Goal: Task Accomplishment & Management: Complete application form

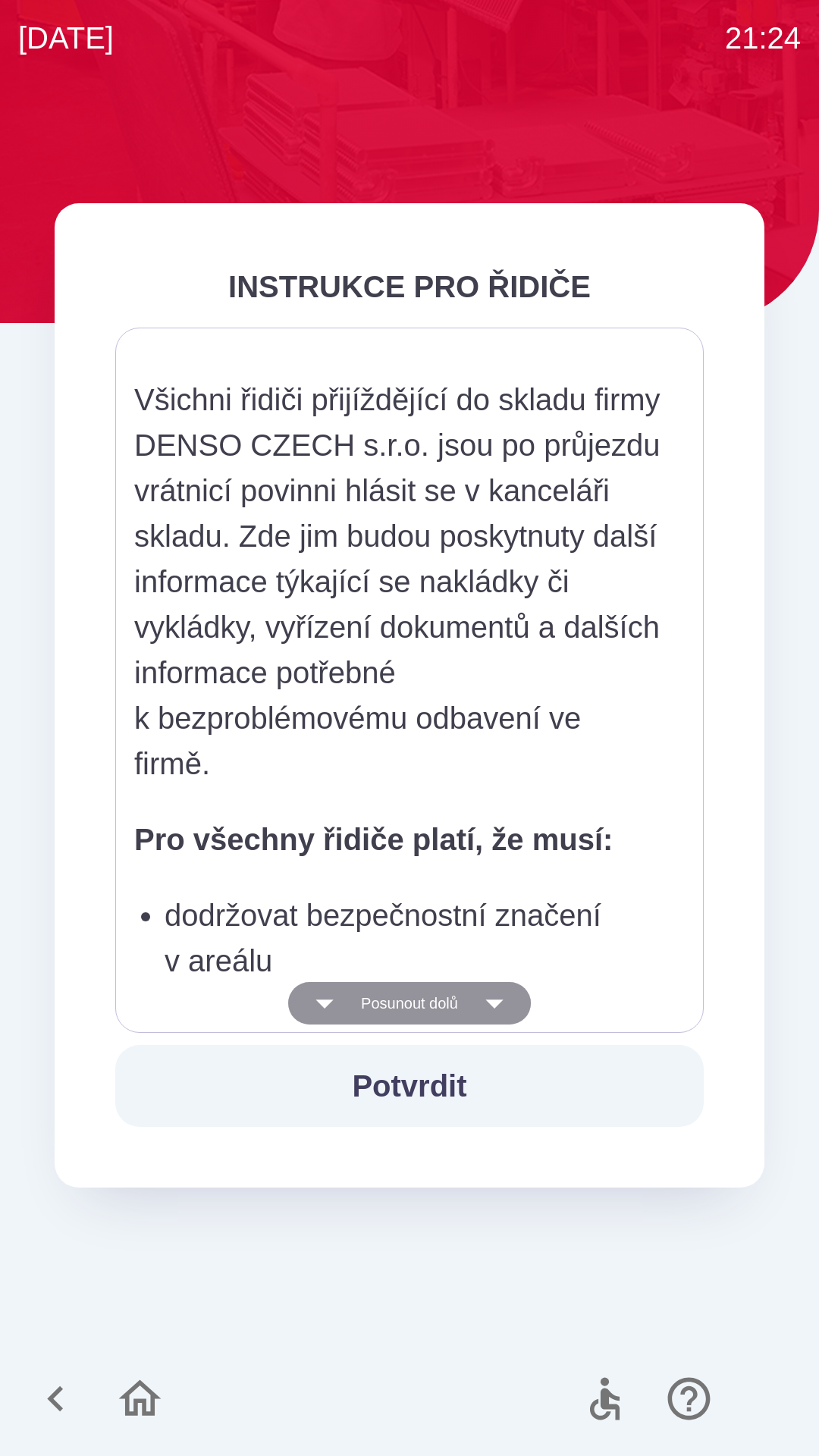
click at [451, 1005] on button "Posunout dolů" at bounding box center [410, 1003] width 243 height 42
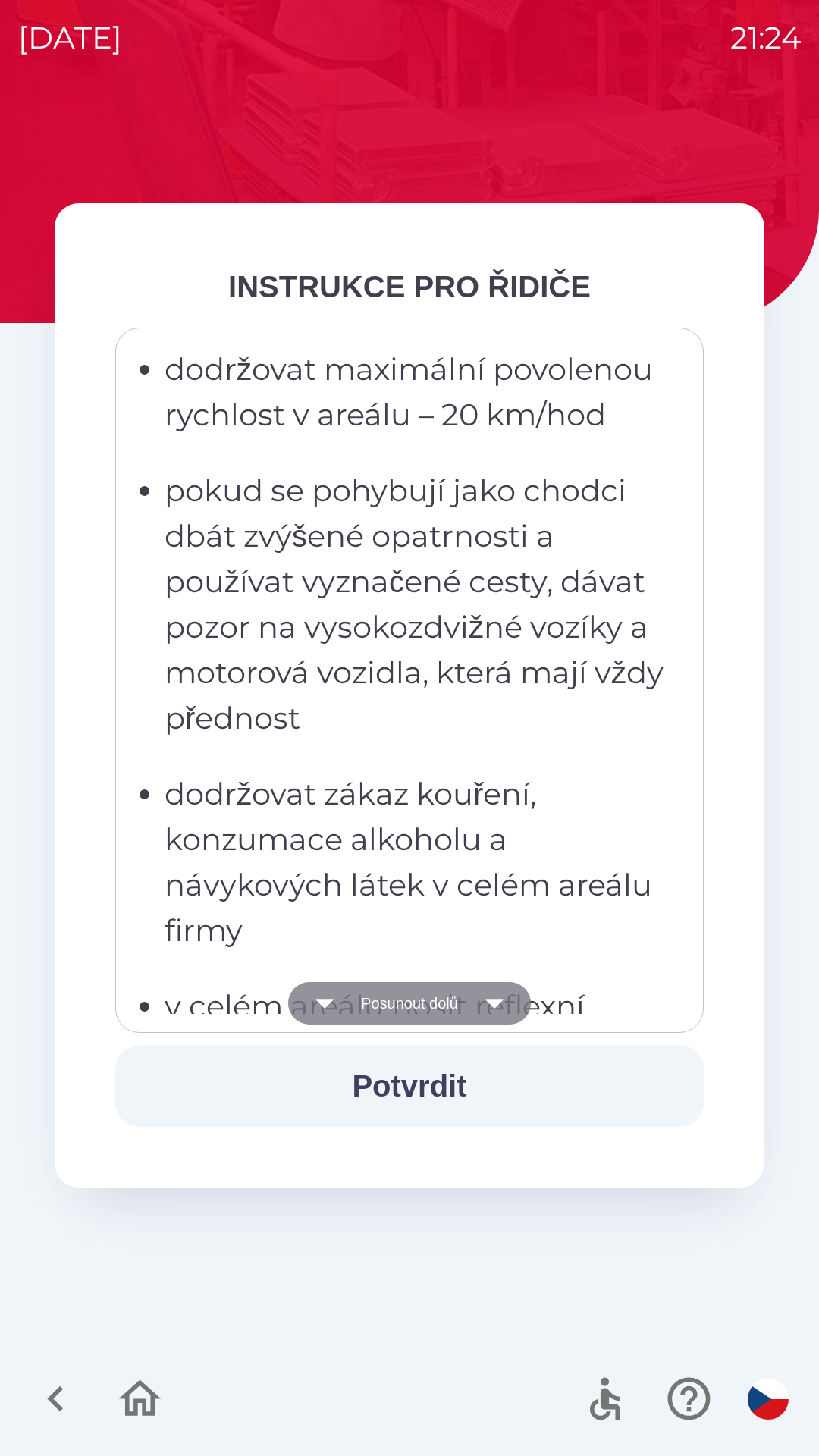
click at [444, 1008] on button "Posunout dolů" at bounding box center [410, 1003] width 243 height 42
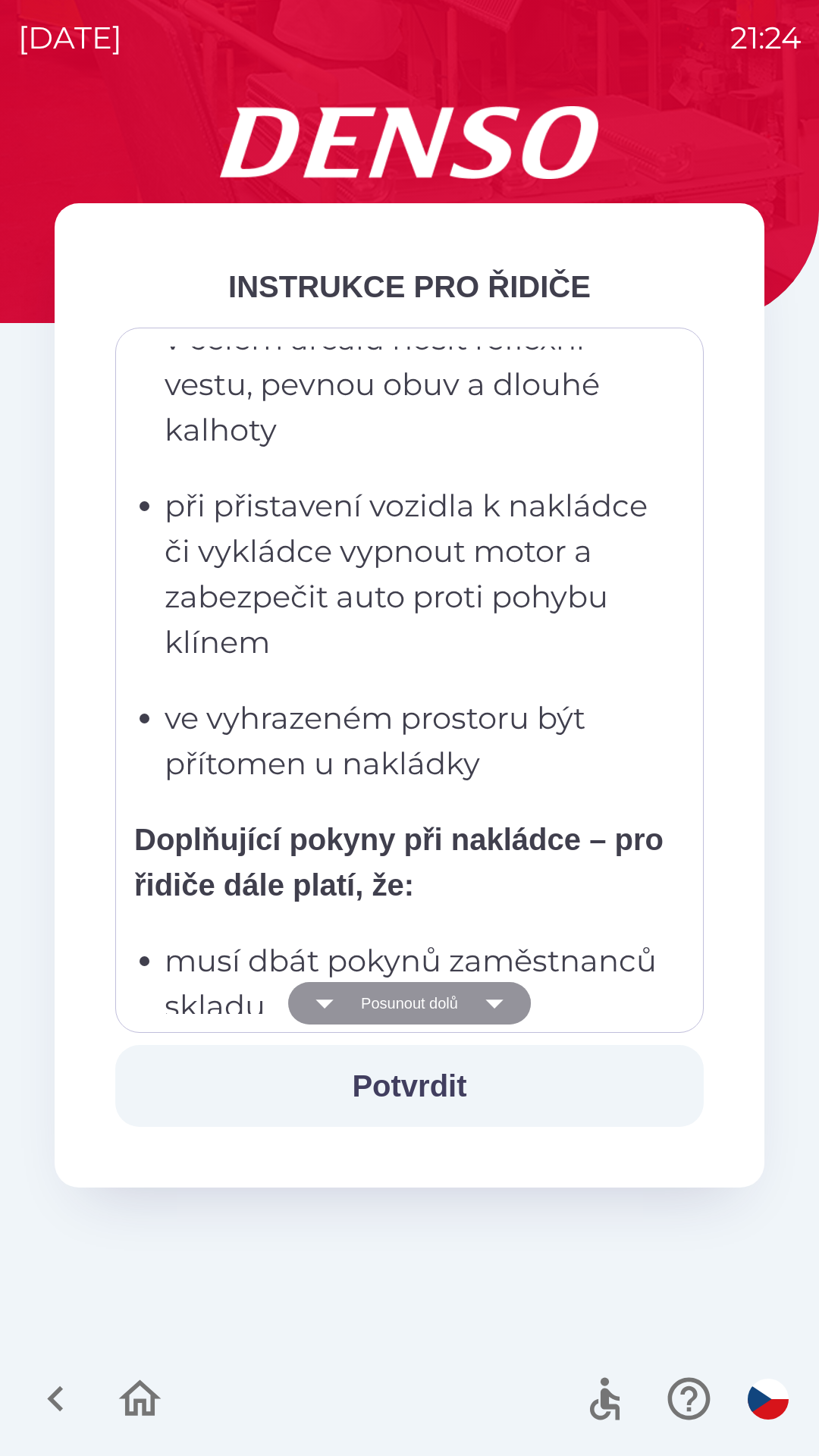
click at [461, 1001] on button "Posunout dolů" at bounding box center [410, 1003] width 243 height 42
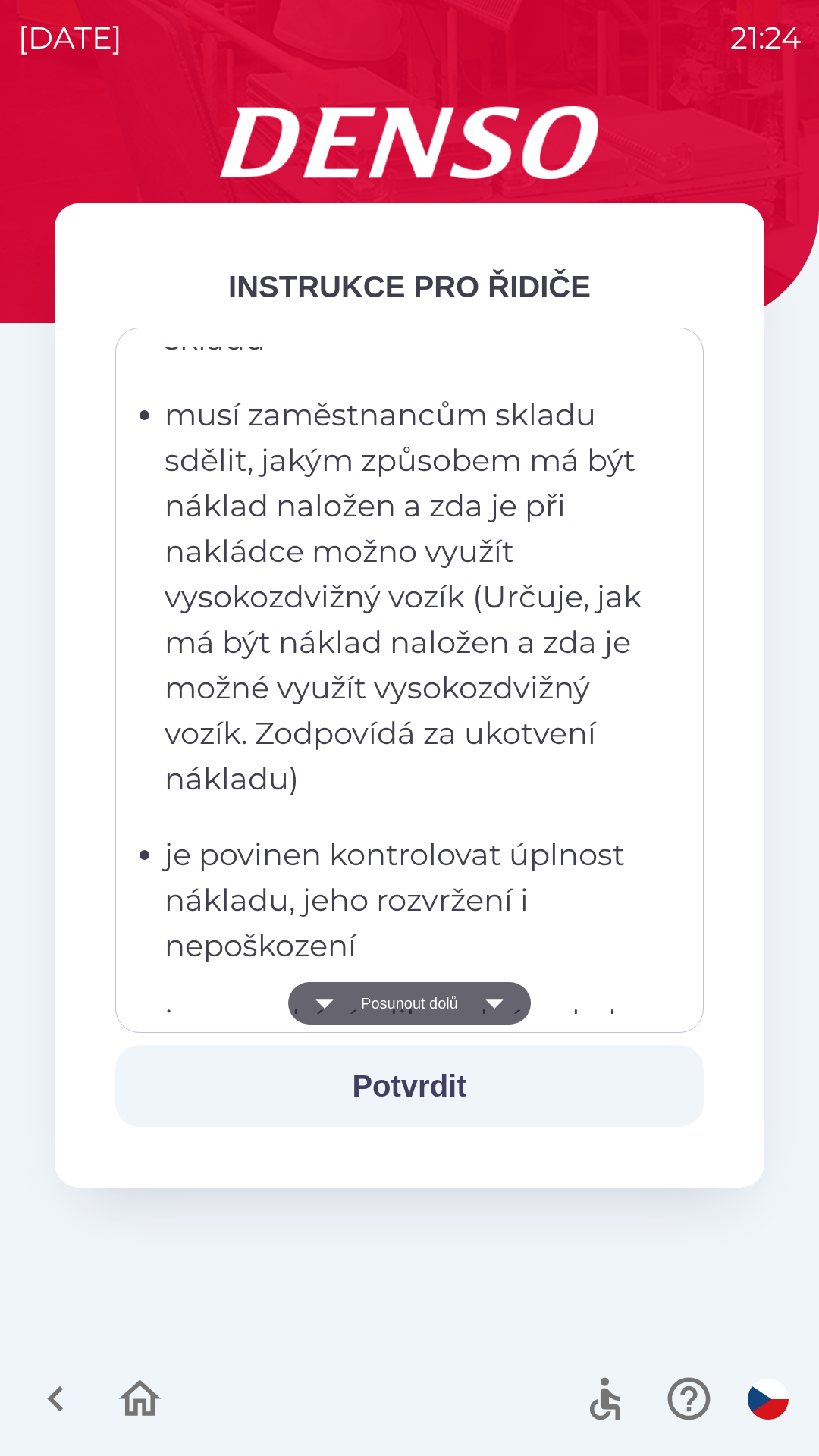
click at [469, 1001] on button "Posunout dolů" at bounding box center [410, 1003] width 243 height 42
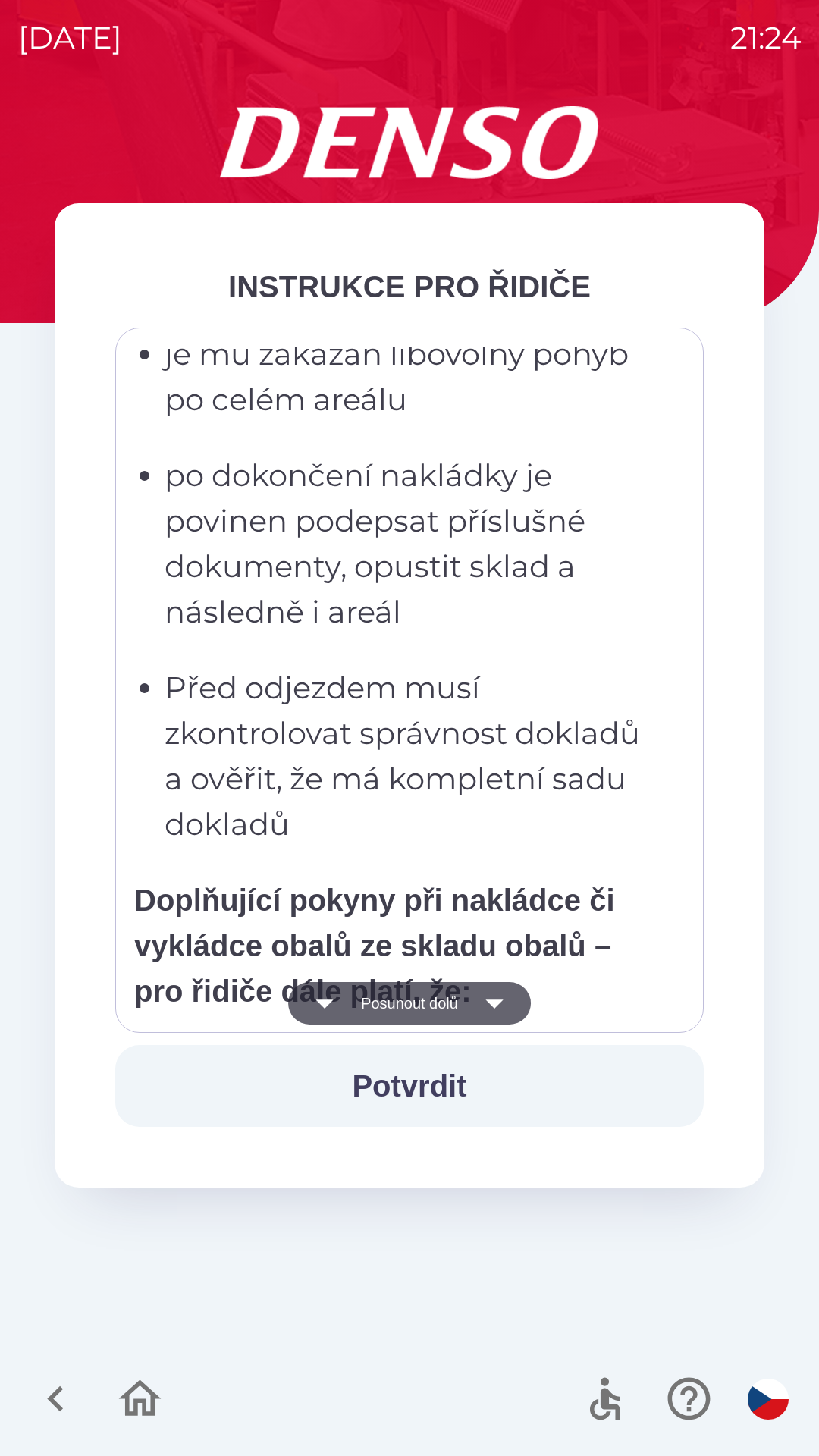
click at [480, 1010] on button "Posunout dolů" at bounding box center [410, 1003] width 243 height 42
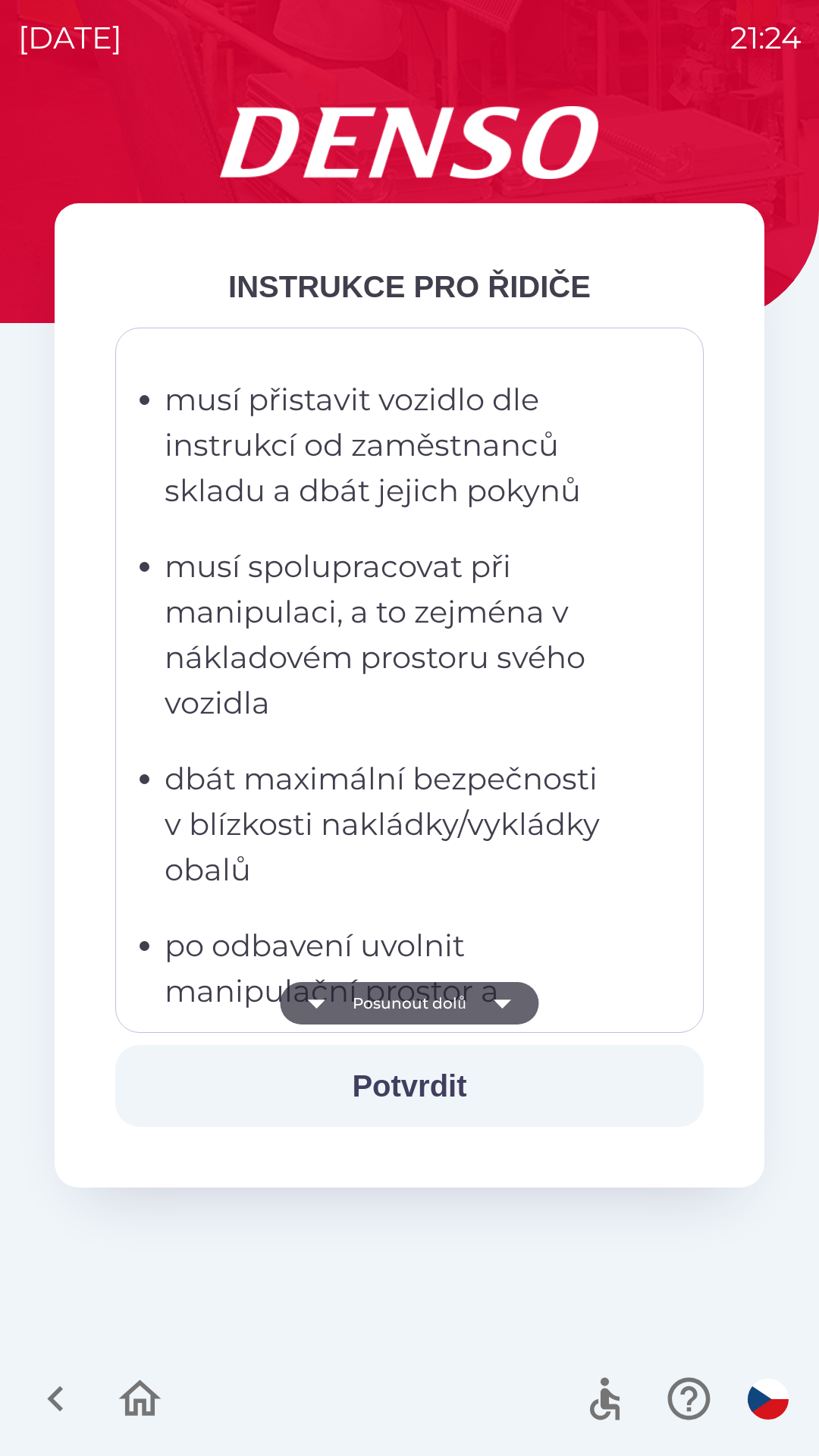
click at [479, 1008] on button "Posunout dolů" at bounding box center [409, 1003] width 261 height 42
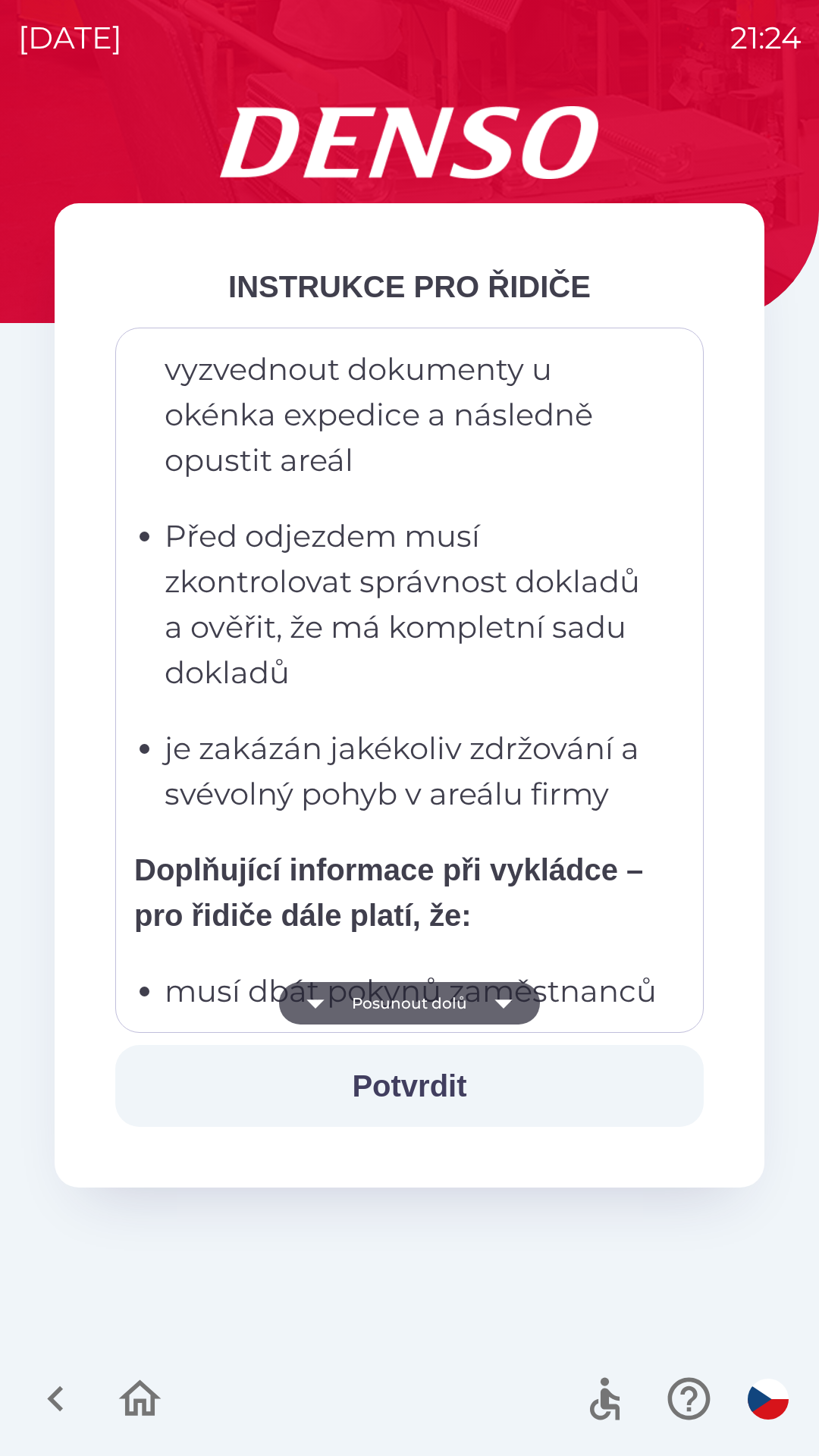
click at [484, 1007] on icon "button" at bounding box center [504, 1003] width 42 height 42
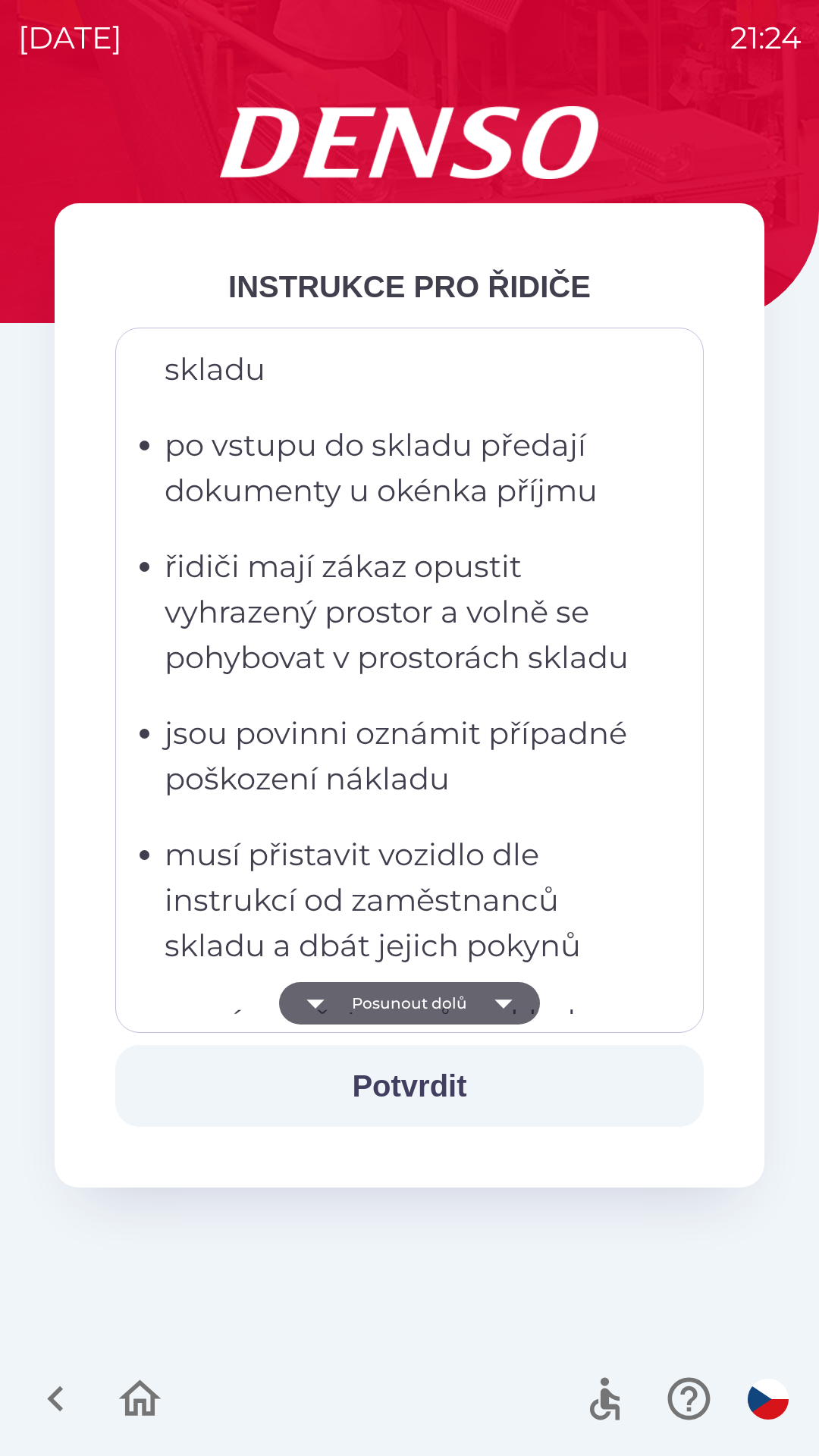
click at [467, 1002] on button "Posunout dolů" at bounding box center [409, 1003] width 261 height 42
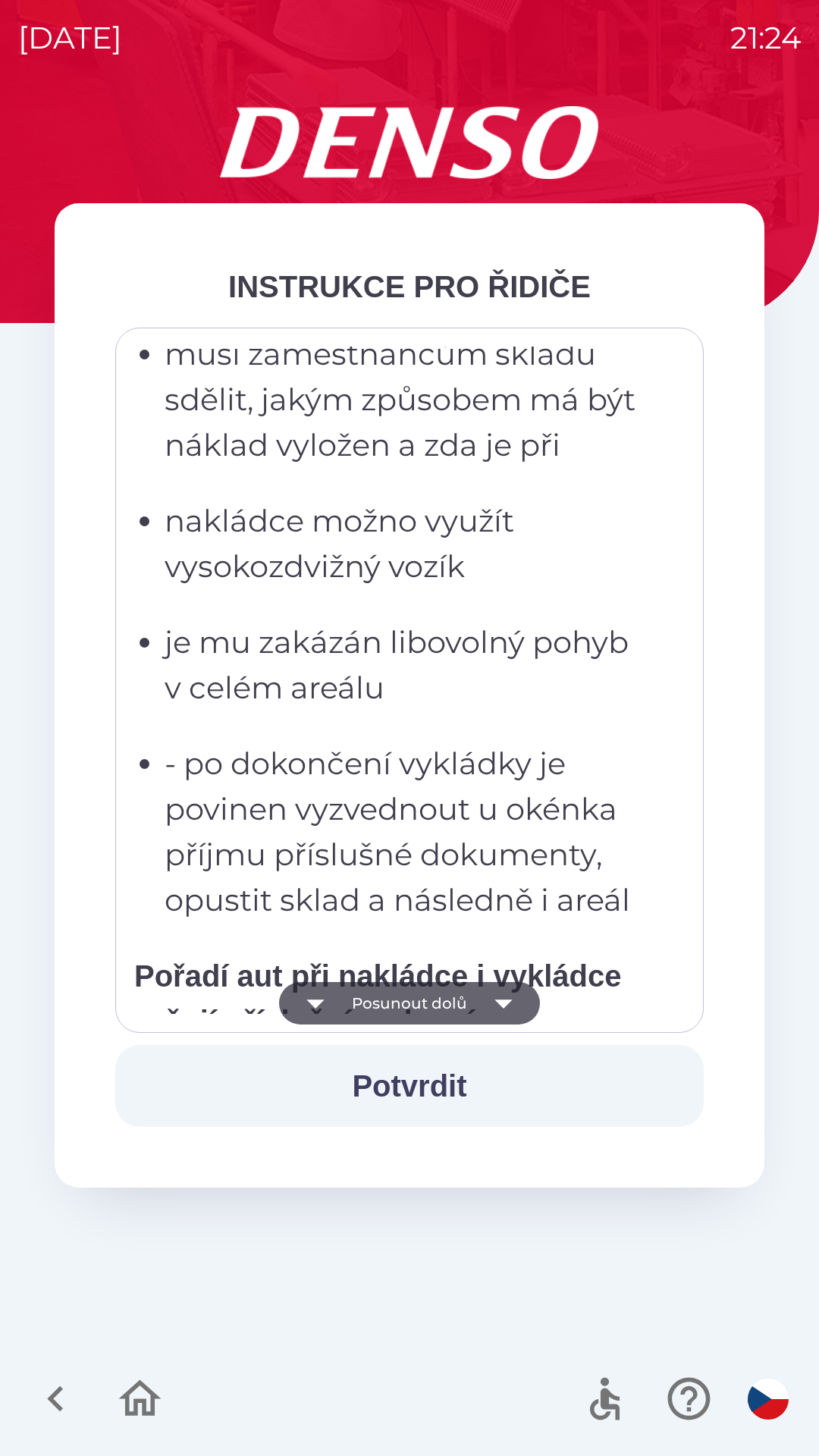
click at [467, 983] on button "Posunout dolů" at bounding box center [409, 1003] width 261 height 42
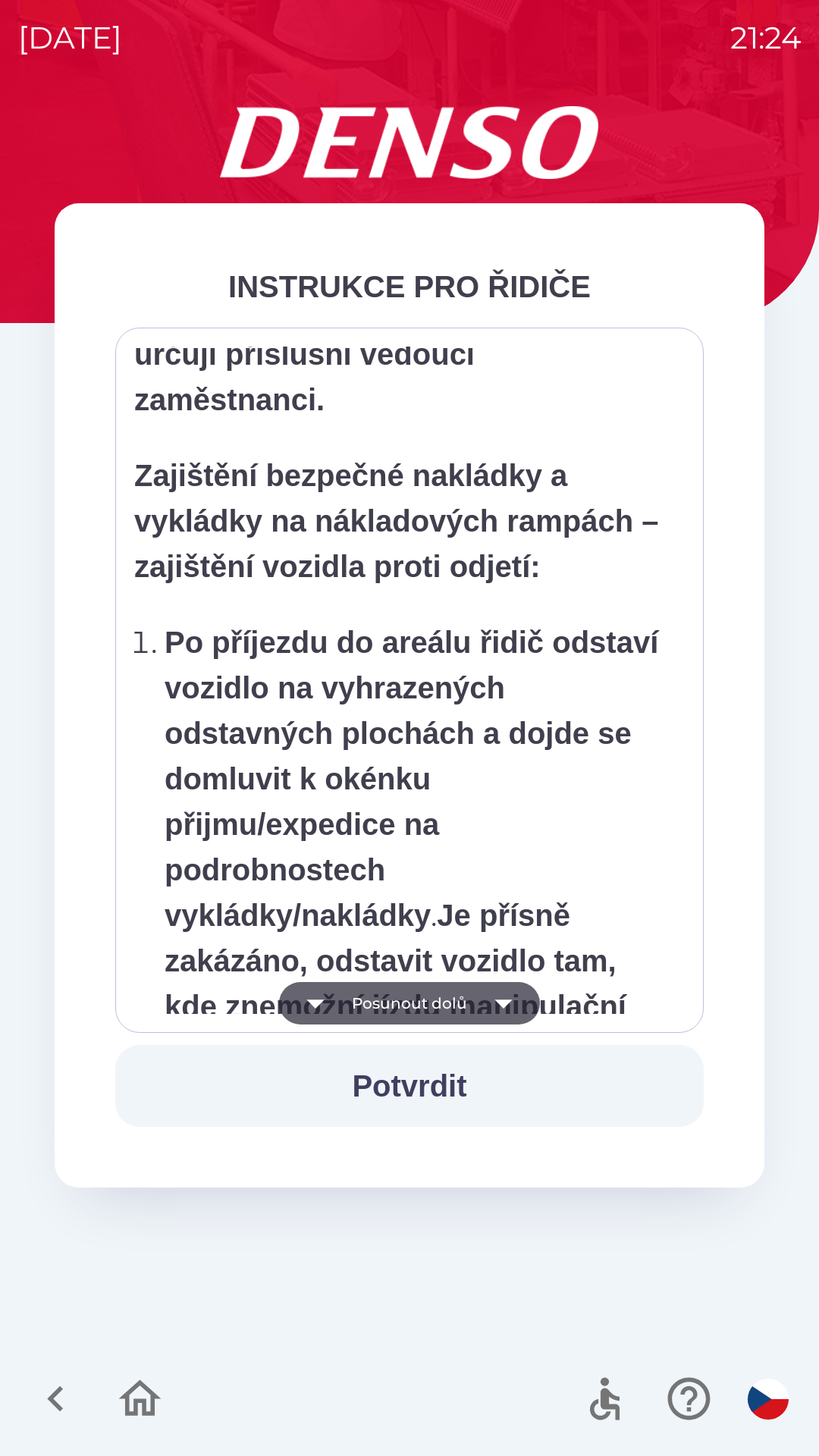
click at [472, 998] on button "Posunout dolů" at bounding box center [409, 1003] width 261 height 42
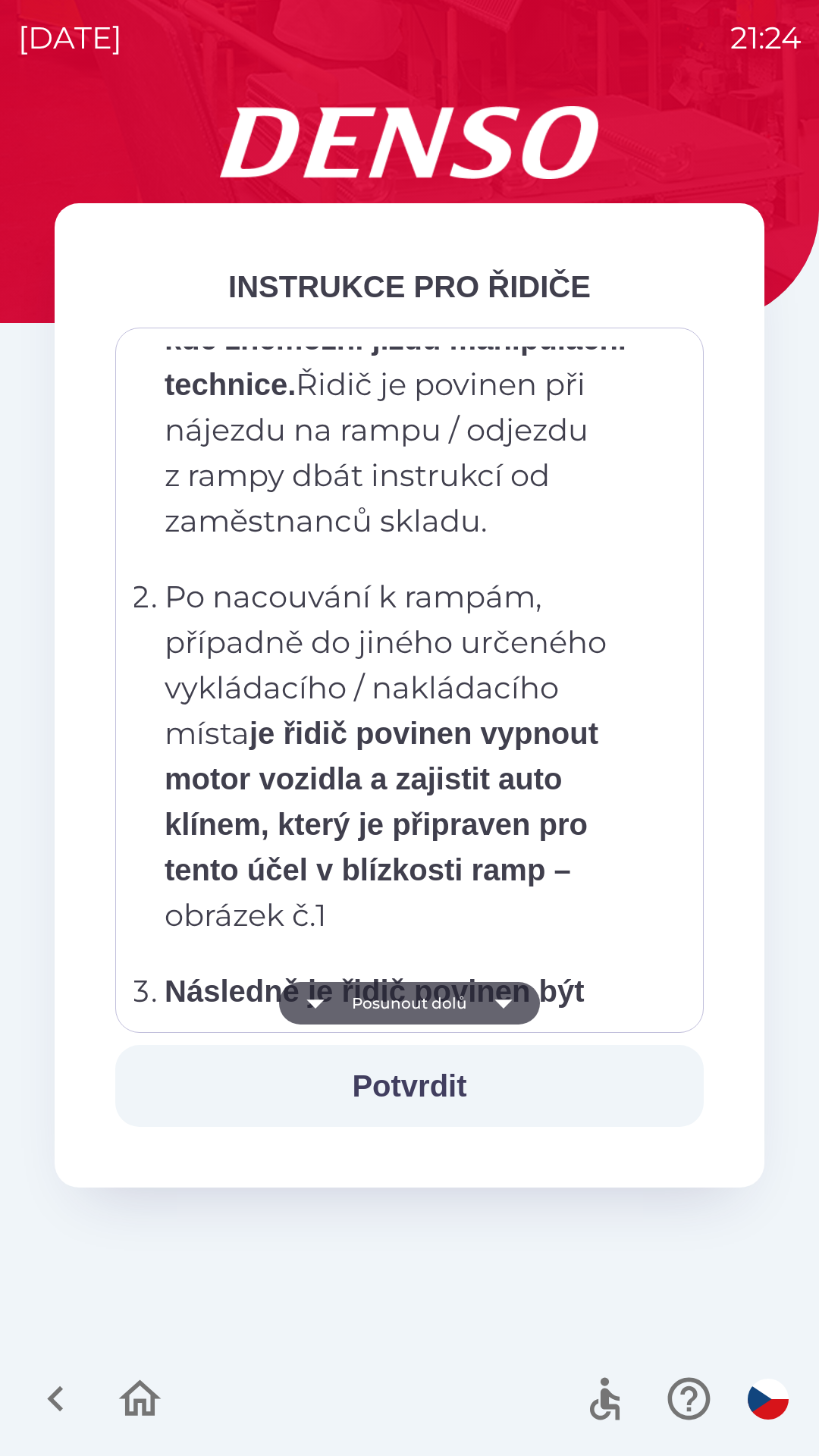
click at [491, 1000] on icon "button" at bounding box center [504, 1003] width 42 height 42
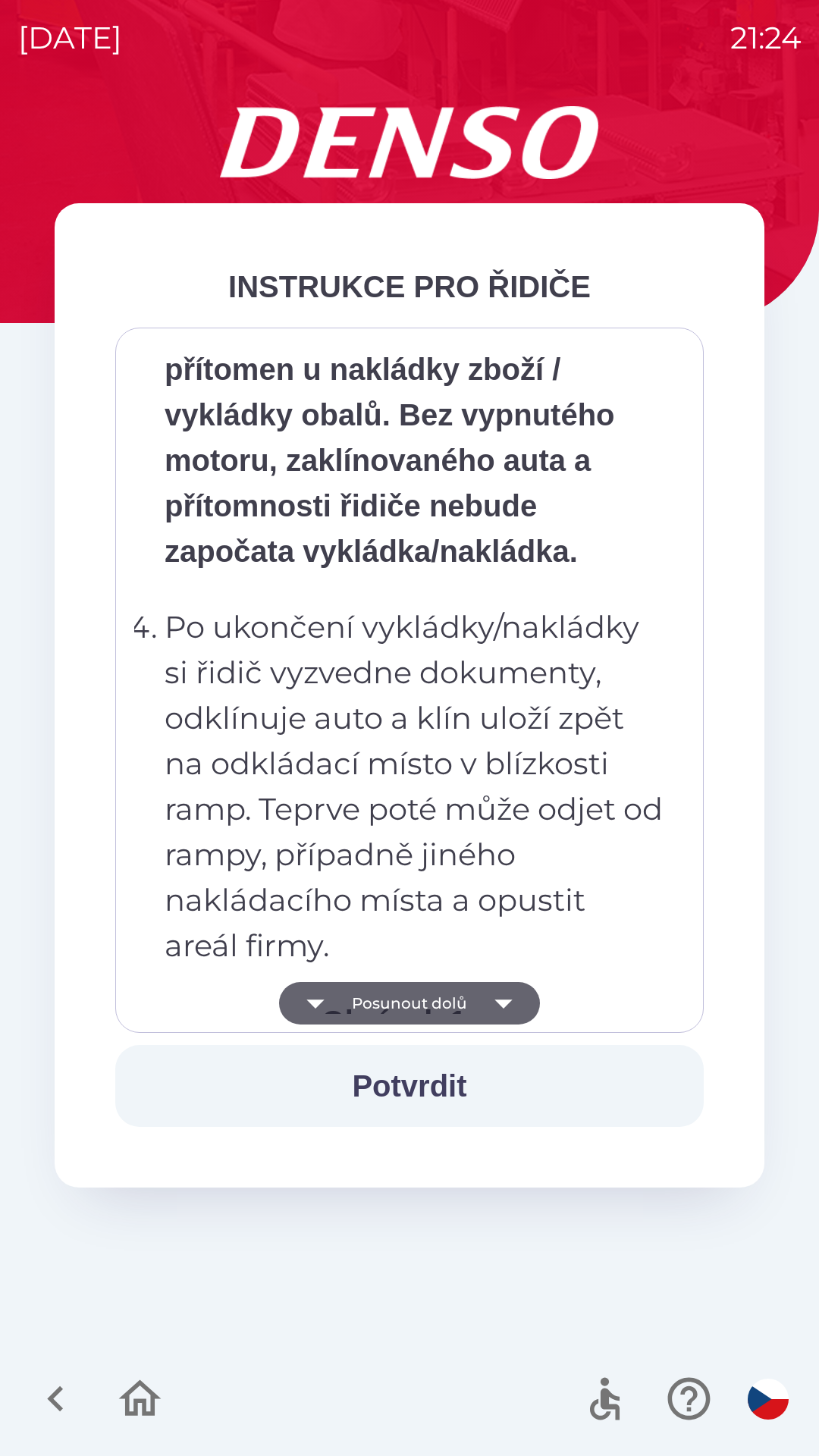
click at [499, 997] on icon "button" at bounding box center [504, 1003] width 42 height 42
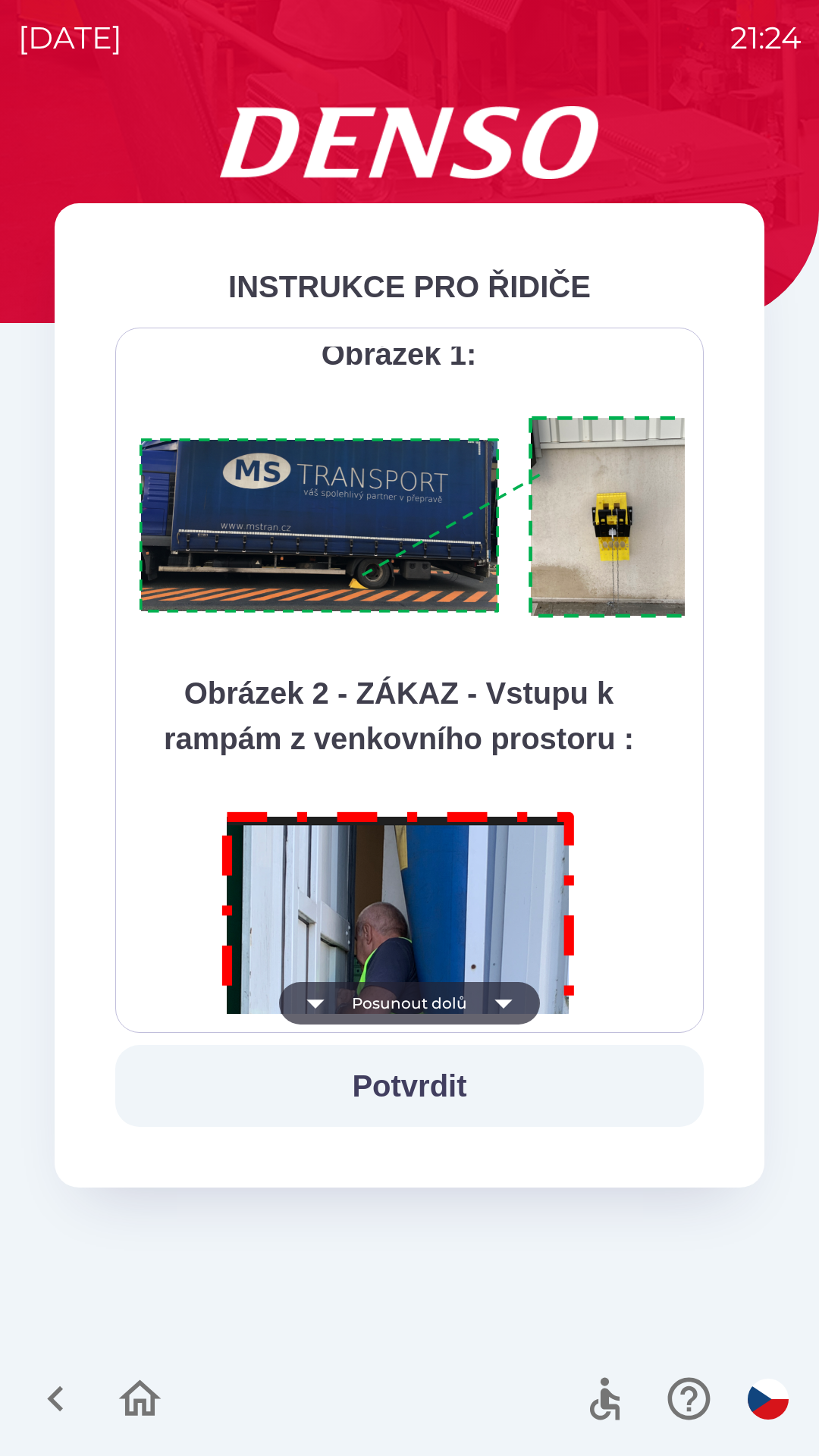
click at [488, 998] on icon "button" at bounding box center [504, 1003] width 42 height 42
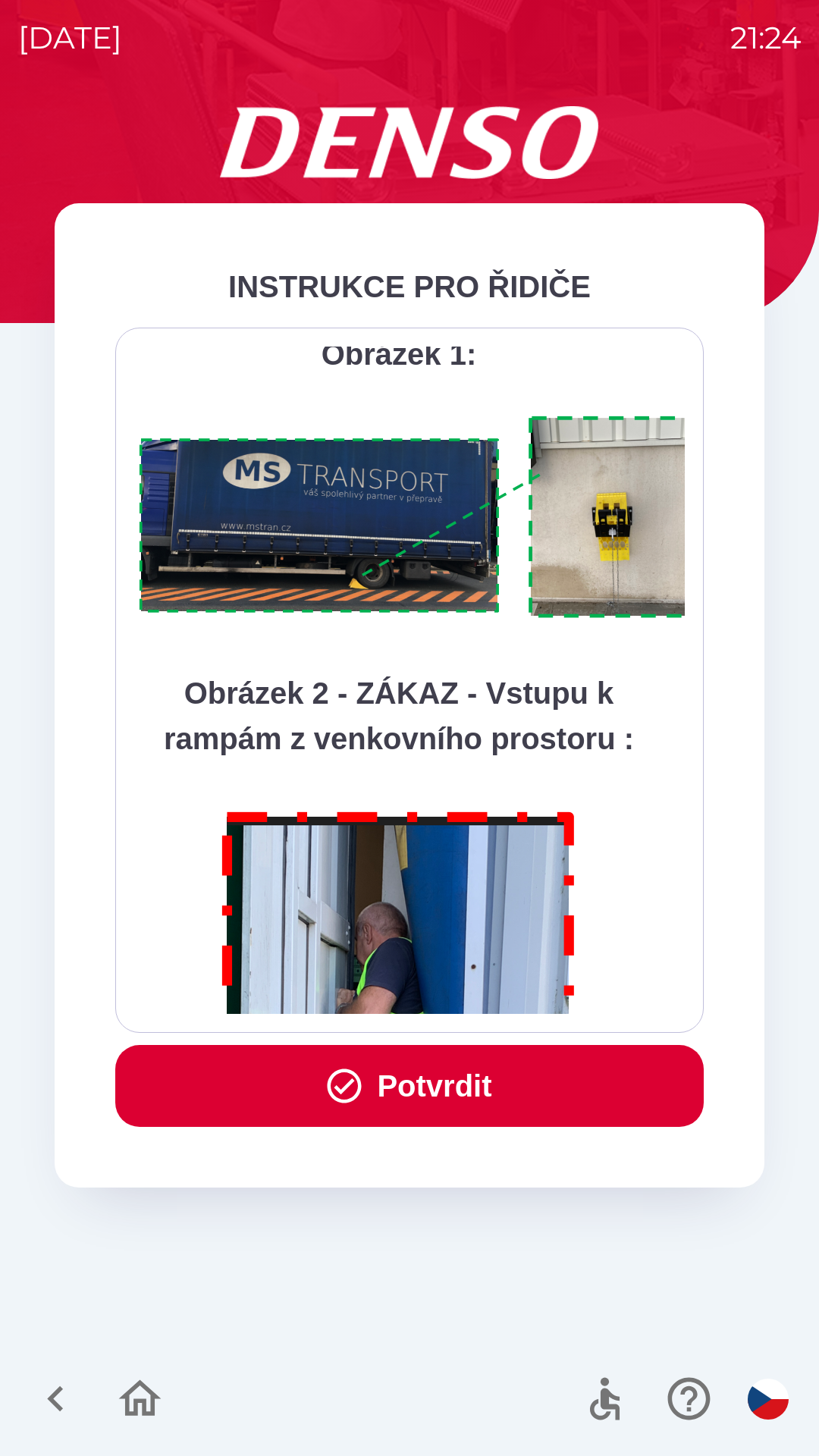
scroll to position [8522, 0]
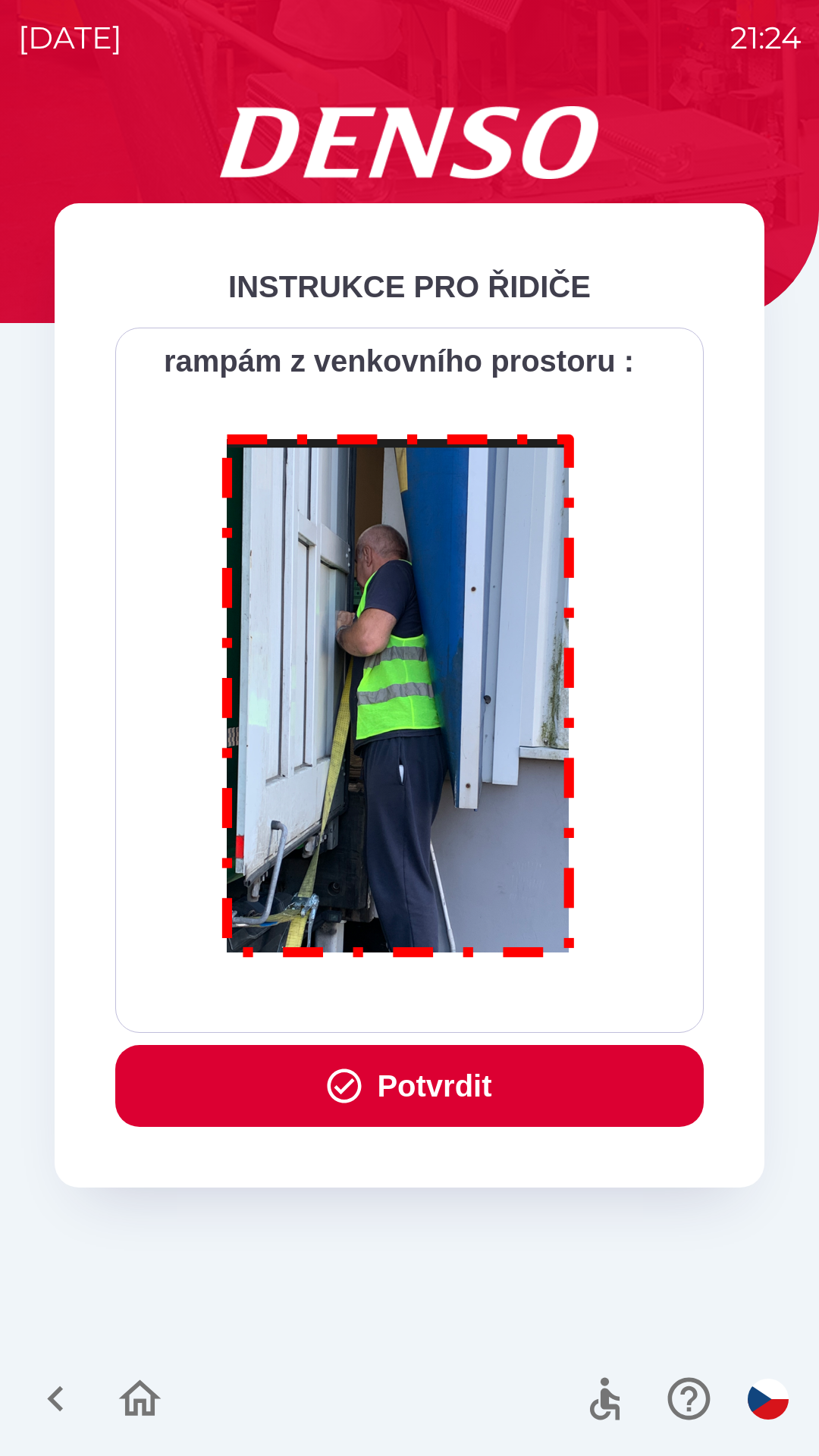
click at [481, 1005] on div "Všichni řidiči přijíždějící do skladu firmy DENSO CZECH s.r.o. jsou po průjezdu…" at bounding box center [410, 681] width 551 height 667
click at [479, 1008] on div "Všichni řidiči přijíždějící do skladu firmy DENSO CZECH s.r.o. jsou po průjezdu…" at bounding box center [410, 681] width 551 height 667
click at [485, 1088] on button "Potvrdit" at bounding box center [409, 1086] width 589 height 82
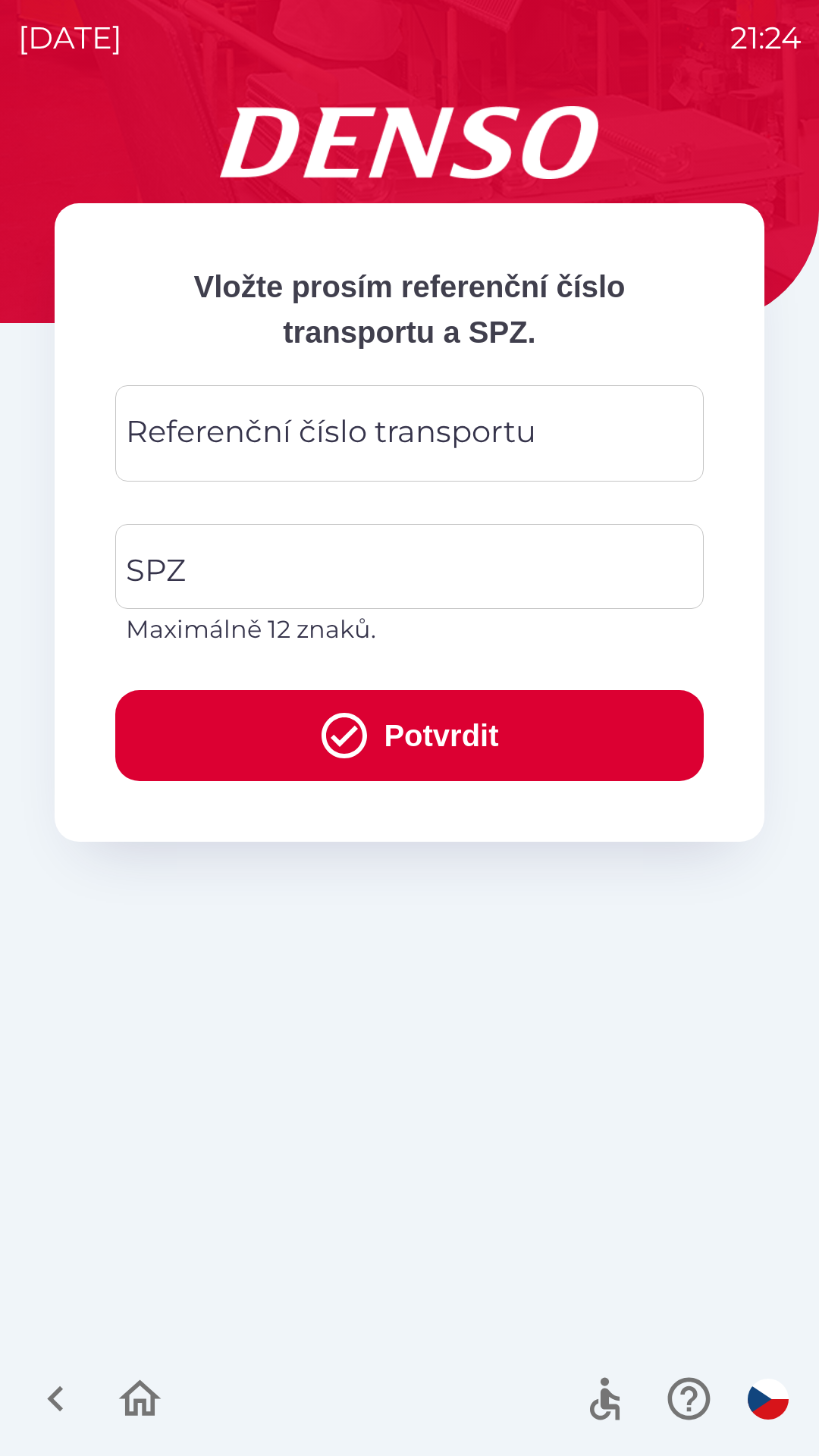
click at [396, 446] on div "Referenční číslo transportu Referenční číslo transportu" at bounding box center [409, 433] width 589 height 96
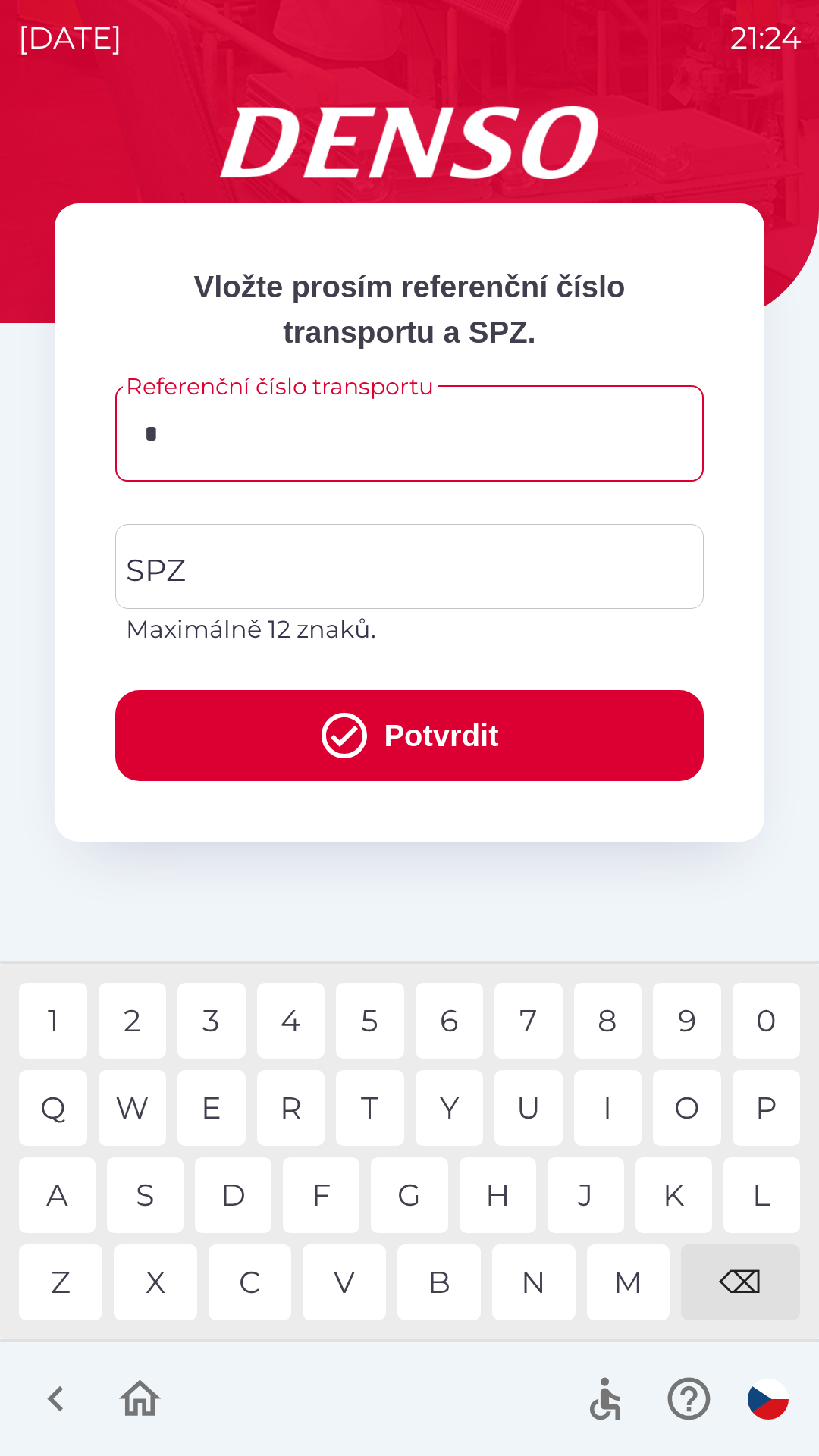
click at [246, 1201] on div "D" at bounding box center [233, 1195] width 77 height 76
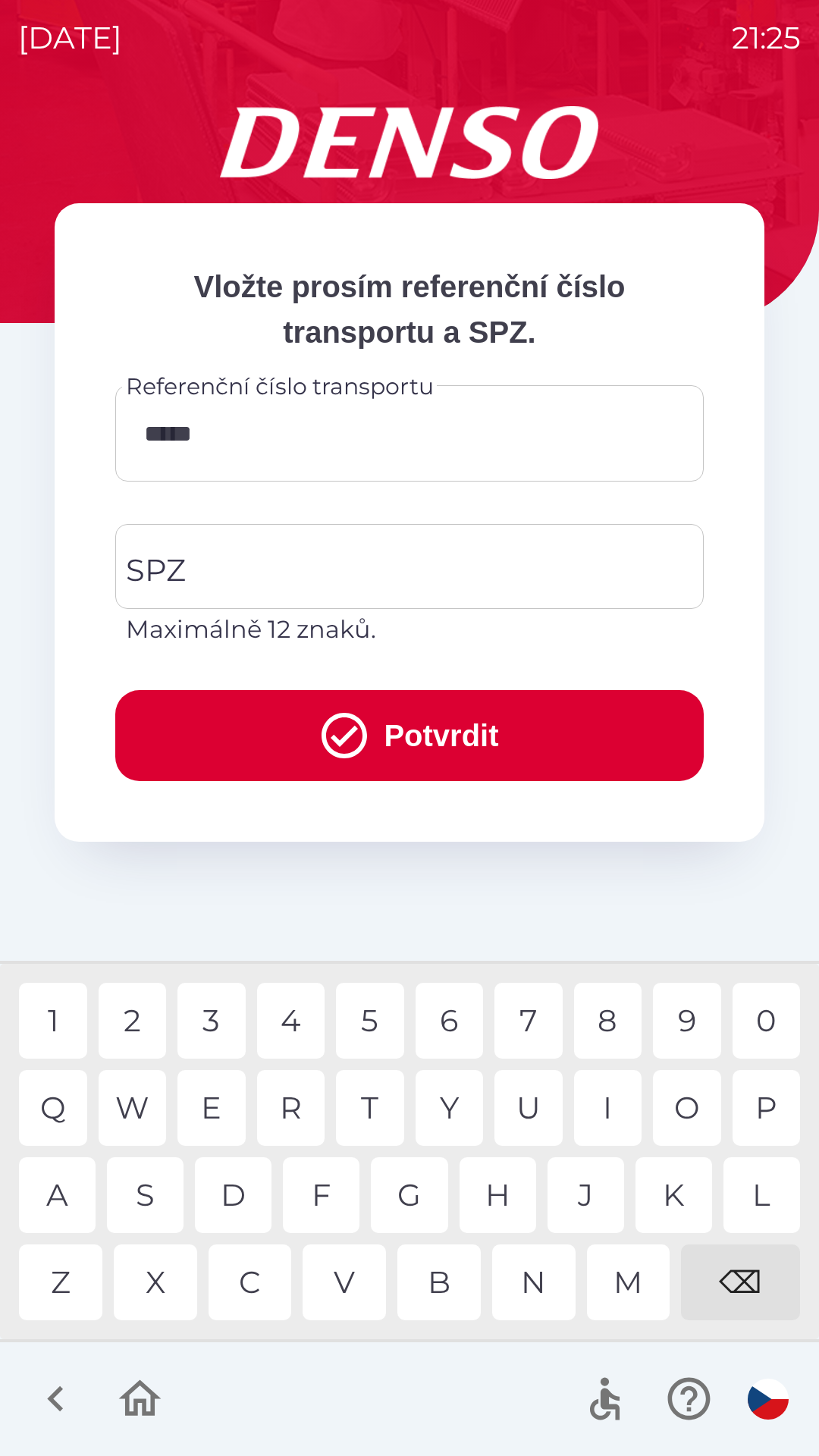
click at [763, 1012] on div "0" at bounding box center [767, 1021] width 68 height 76
click at [141, 1094] on div "W" at bounding box center [132, 1108] width 68 height 76
type input "*********"
click at [421, 562] on input "SPZ" at bounding box center [398, 566] width 552 height 72
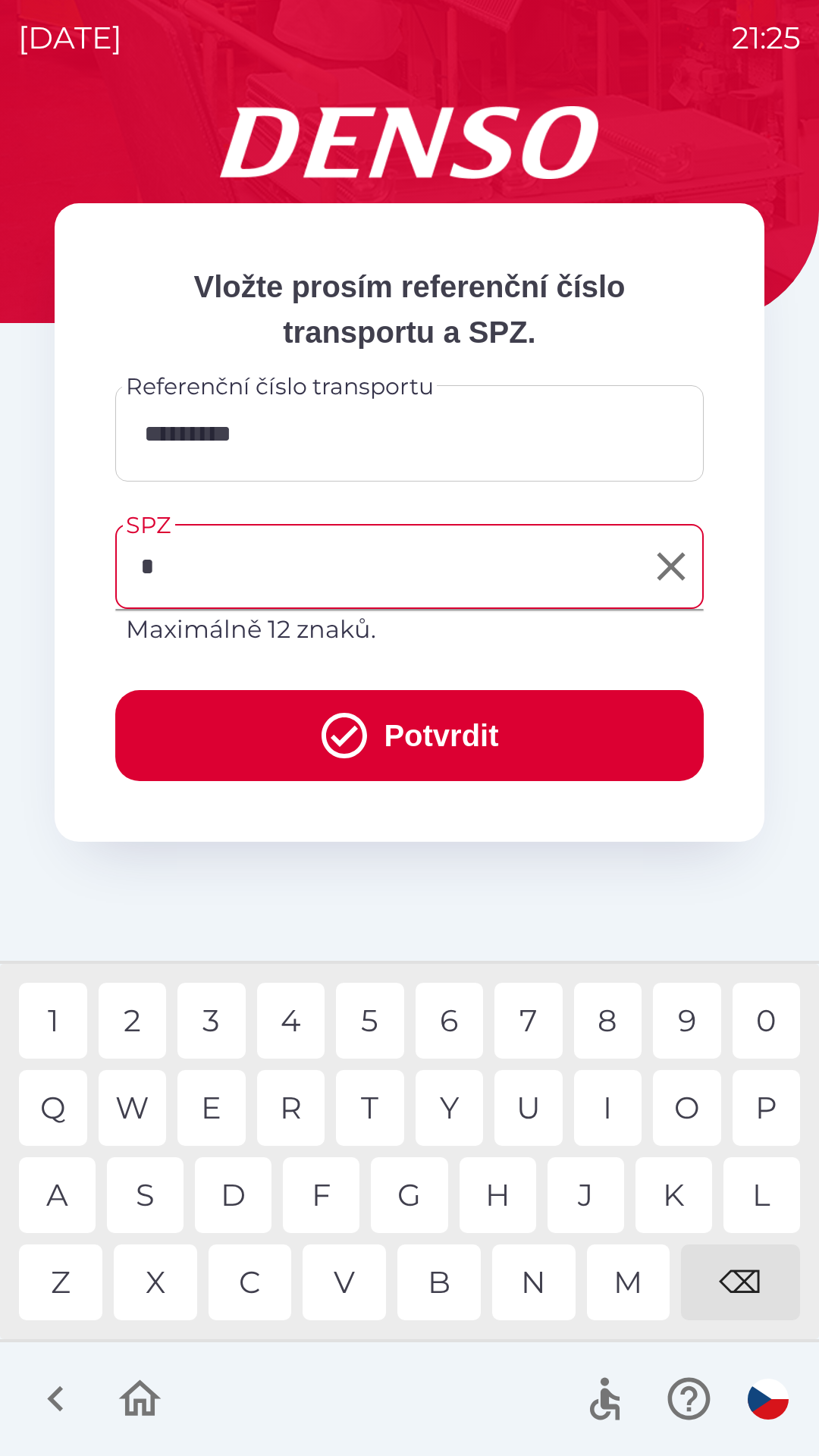
click at [364, 1005] on div "5" at bounding box center [370, 1021] width 68 height 76
click at [374, 1088] on div "T" at bounding box center [370, 1108] width 68 height 76
type input "*******"
click at [286, 1005] on div "4" at bounding box center [290, 1021] width 68 height 76
click at [406, 731] on button "Potvrdit" at bounding box center [409, 736] width 589 height 91
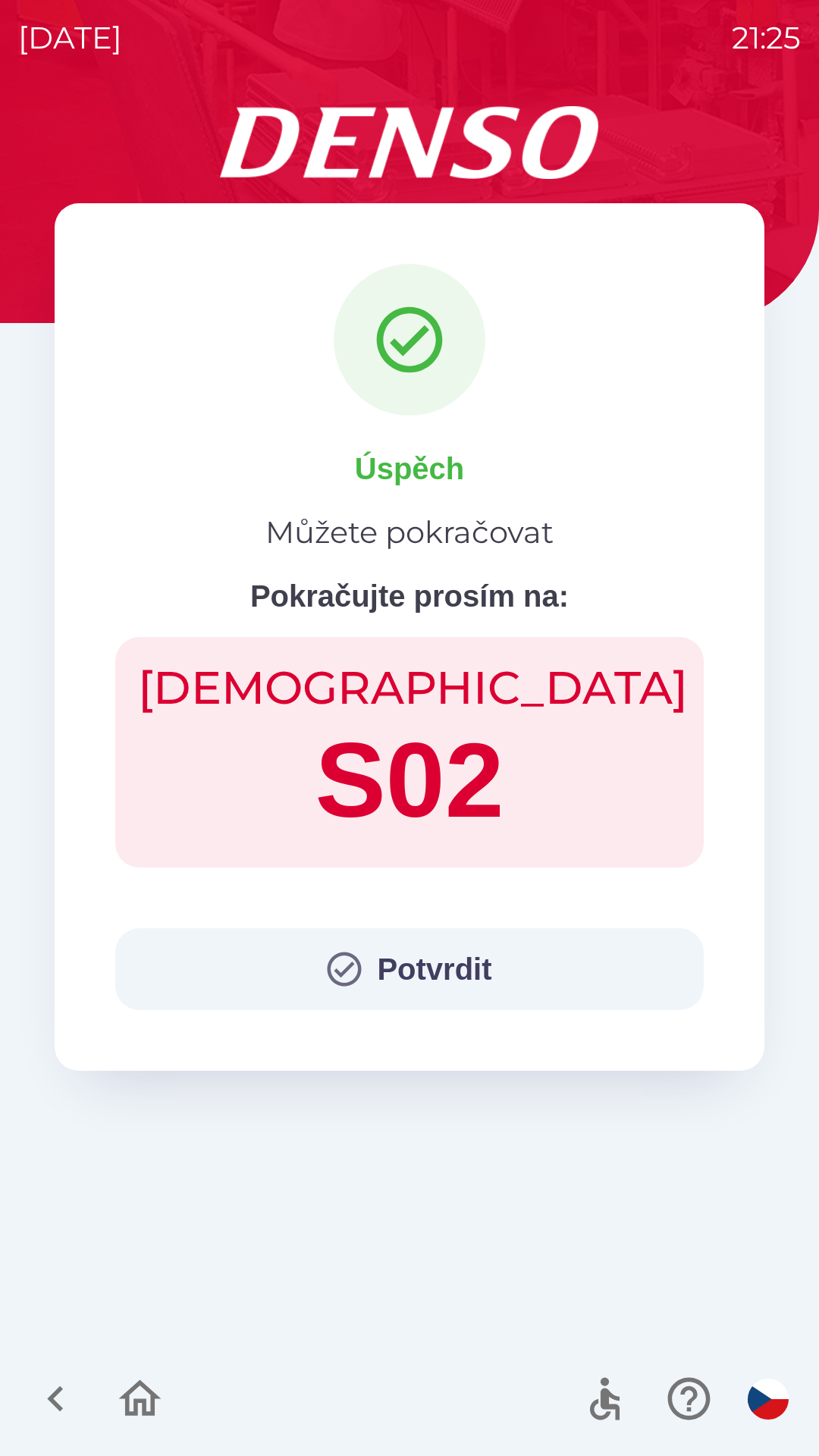
click at [417, 978] on button "Potvrdit" at bounding box center [409, 969] width 589 height 82
